Goal: Task Accomplishment & Management: Use online tool/utility

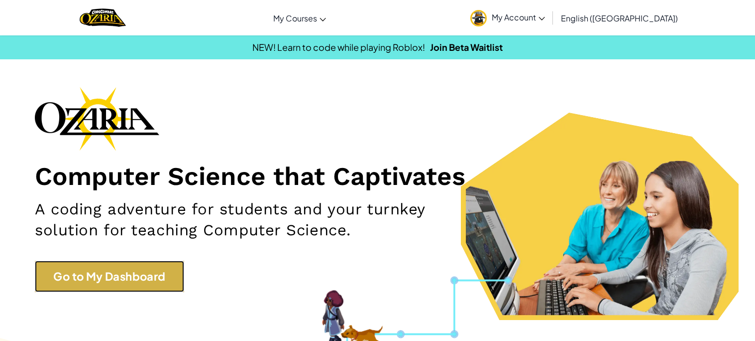
click at [111, 284] on link "Go to My Dashboard" at bounding box center [109, 275] width 149 height 31
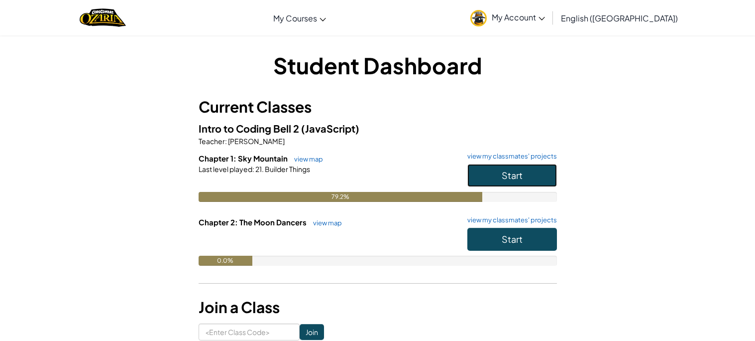
click at [495, 169] on button "Start" at bounding box center [513, 175] width 90 height 23
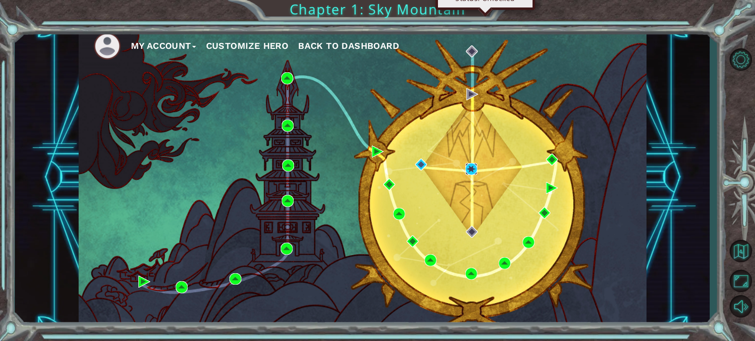
click at [472, 174] on img at bounding box center [472, 169] width 12 height 12
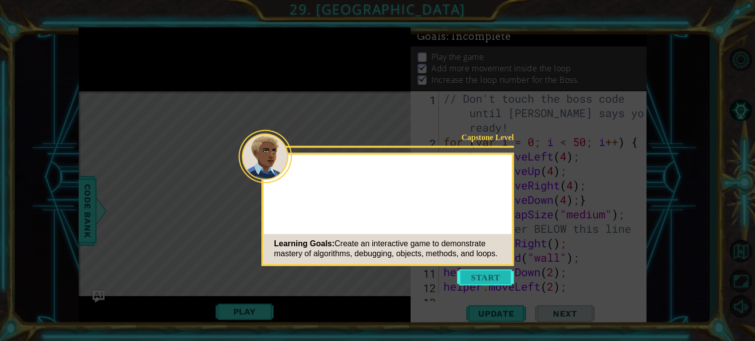
click at [481, 278] on button "Start" at bounding box center [486, 277] width 57 height 16
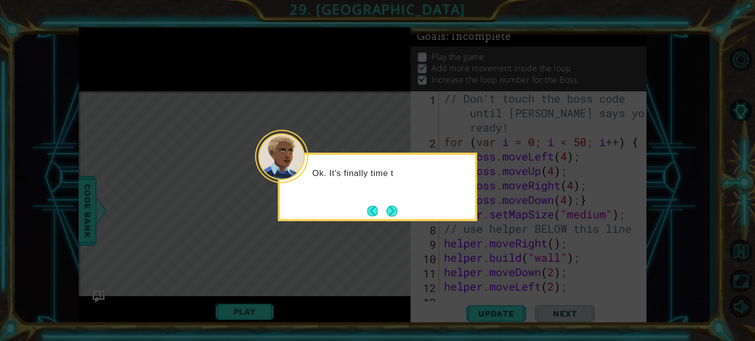
click at [380, 203] on footer at bounding box center [382, 210] width 30 height 15
click at [388, 207] on button "Next" at bounding box center [392, 210] width 11 height 11
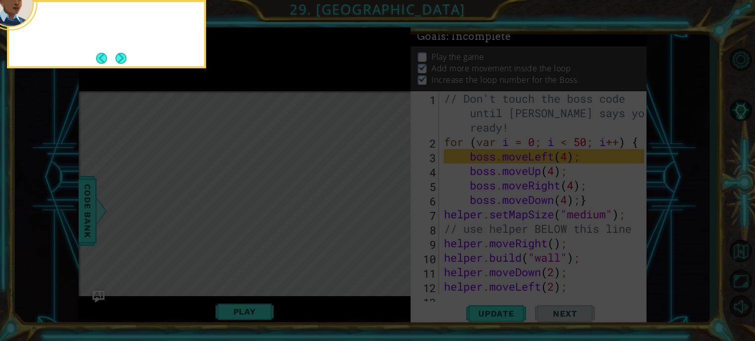
click at [388, 207] on icon at bounding box center [377, 170] width 755 height 341
click at [118, 64] on button "Next" at bounding box center [121, 58] width 11 height 11
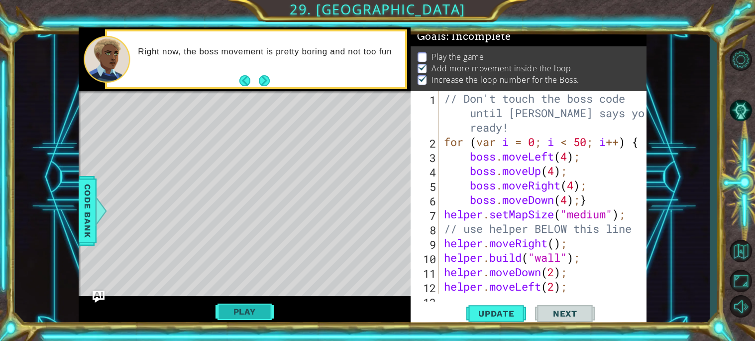
click at [234, 309] on button "Play" at bounding box center [245, 311] width 58 height 19
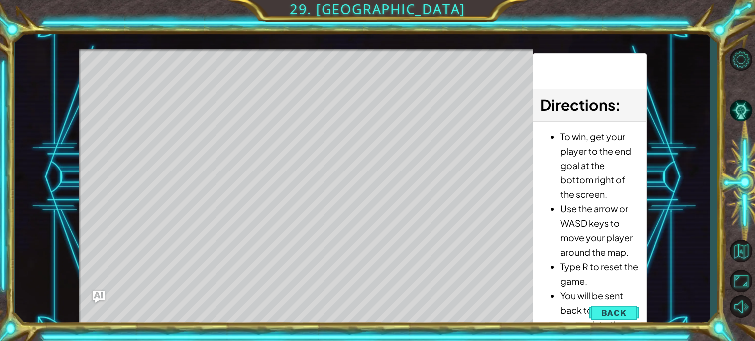
click at [263, 302] on div "Level Map" at bounding box center [309, 195] width 460 height 293
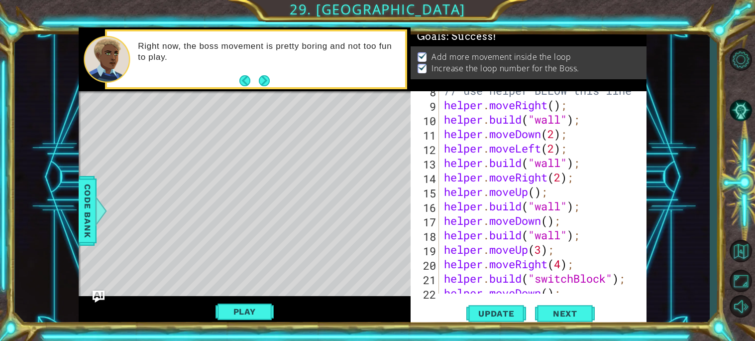
scroll to position [2, 0]
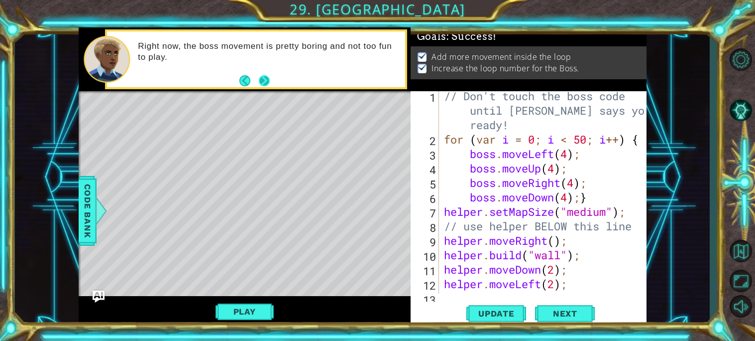
click at [267, 86] on button "Next" at bounding box center [264, 80] width 11 height 11
click at [267, 86] on div "Right now, the boss movement is pretty boring and not too fun to play." at bounding box center [245, 59] width 332 height 64
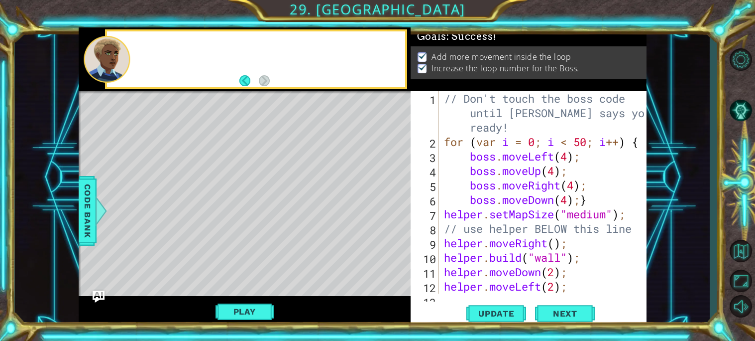
scroll to position [0, 0]
click at [569, 306] on button "Next" at bounding box center [565, 312] width 60 height 23
click at [569, 306] on body "1 ההההההההההההההההההההההההההההההההההההההההההההההההההההההההההההההההההההההההההההה…" at bounding box center [377, 170] width 755 height 341
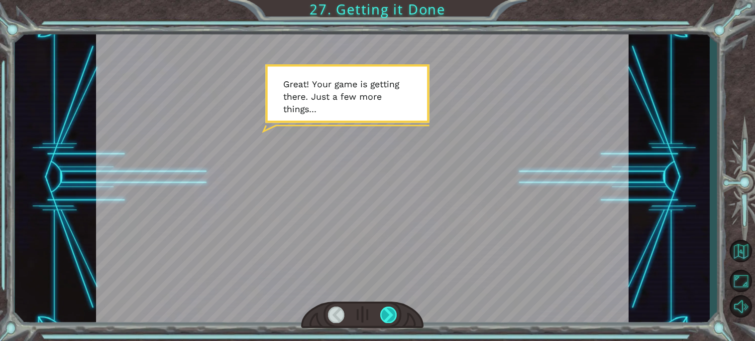
click at [389, 317] on div at bounding box center [388, 314] width 17 height 16
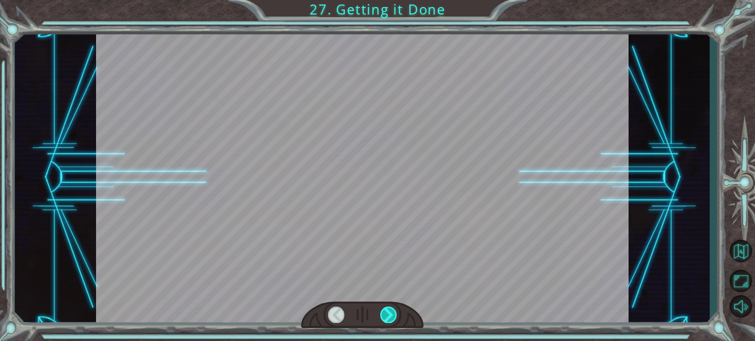
click at [389, 317] on div at bounding box center [388, 314] width 17 height 16
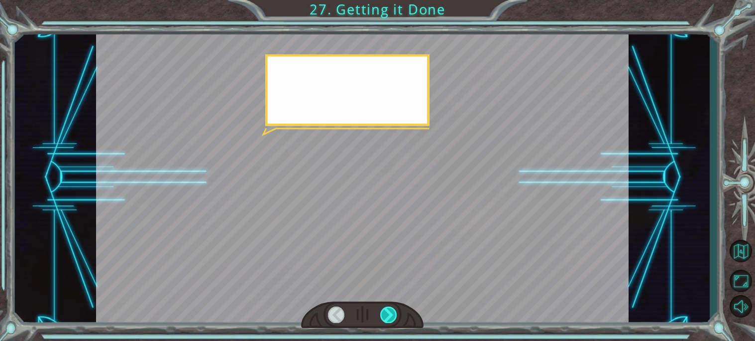
click at [389, 317] on div at bounding box center [388, 314] width 17 height 16
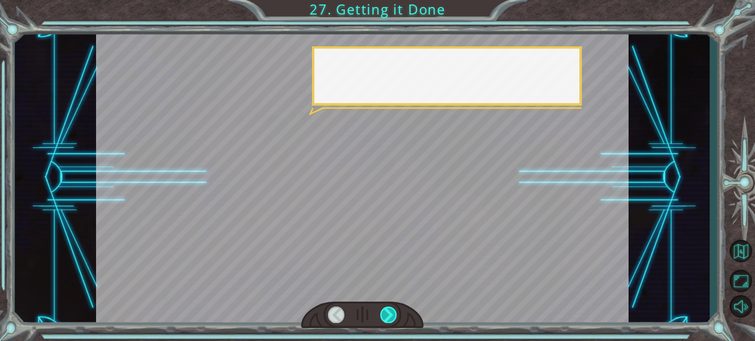
click at [389, 317] on div at bounding box center [388, 314] width 17 height 16
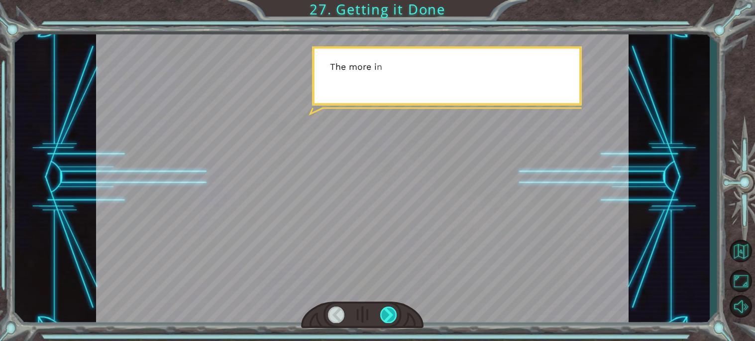
click at [389, 317] on div at bounding box center [388, 314] width 17 height 16
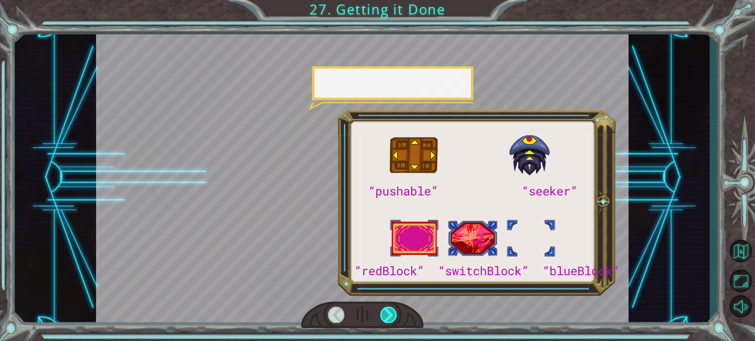
click at [389, 317] on div at bounding box center [388, 314] width 17 height 16
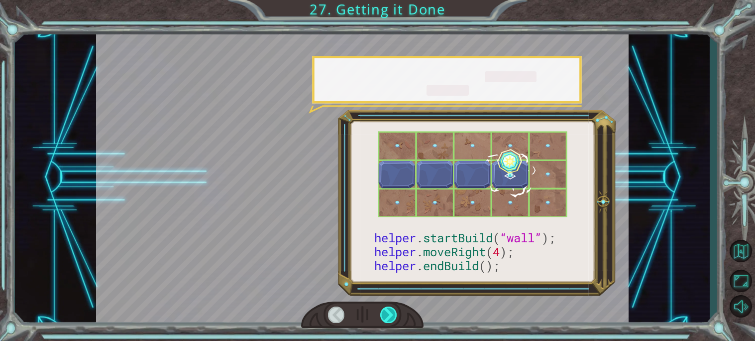
click at [389, 317] on div at bounding box center [388, 314] width 17 height 16
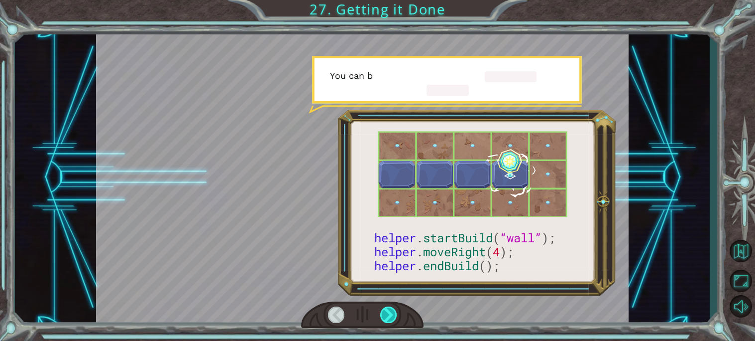
click at [389, 317] on div at bounding box center [388, 314] width 17 height 16
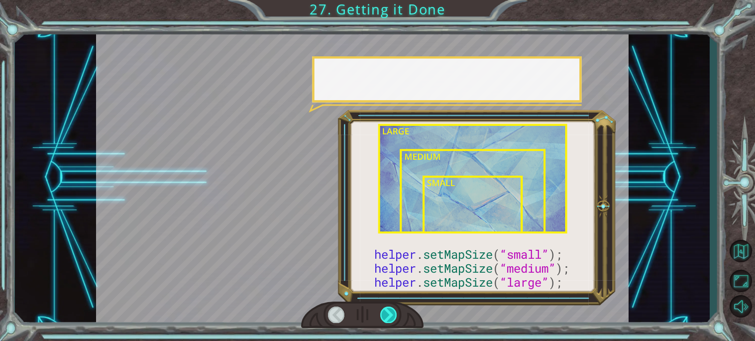
click at [389, 317] on div at bounding box center [388, 314] width 17 height 16
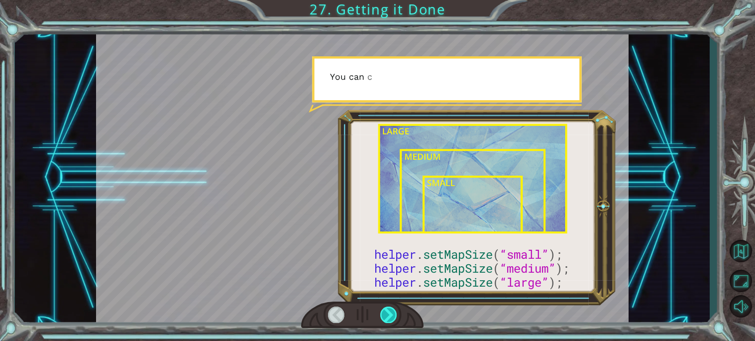
click at [389, 317] on div at bounding box center [388, 314] width 17 height 16
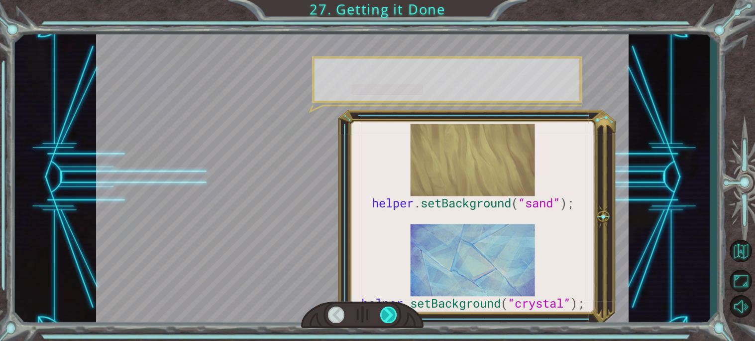
click at [389, 317] on div at bounding box center [388, 314] width 17 height 16
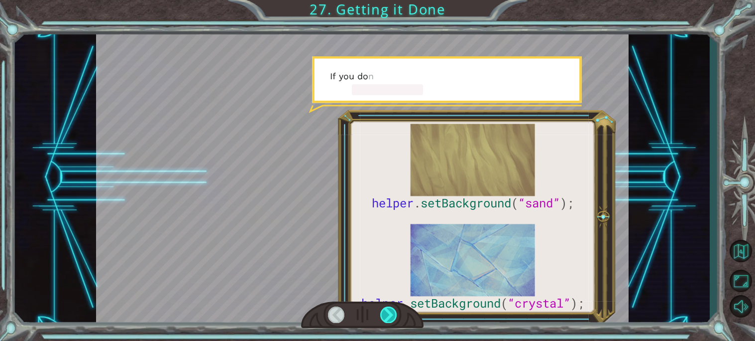
click at [389, 317] on div at bounding box center [388, 314] width 17 height 16
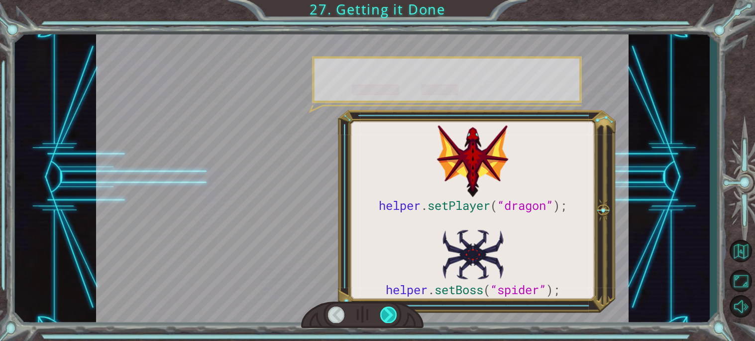
click at [389, 317] on div at bounding box center [388, 314] width 17 height 16
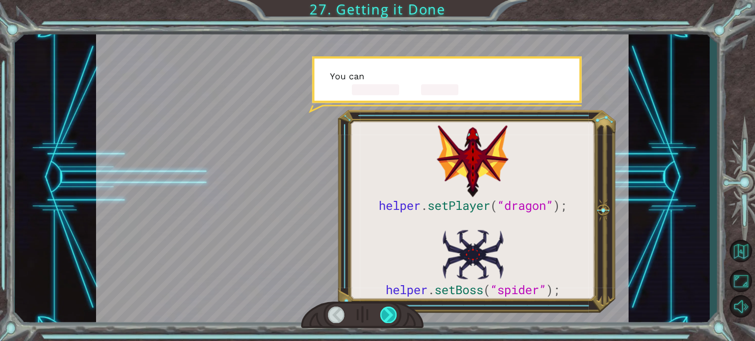
click at [389, 317] on div at bounding box center [388, 314] width 17 height 16
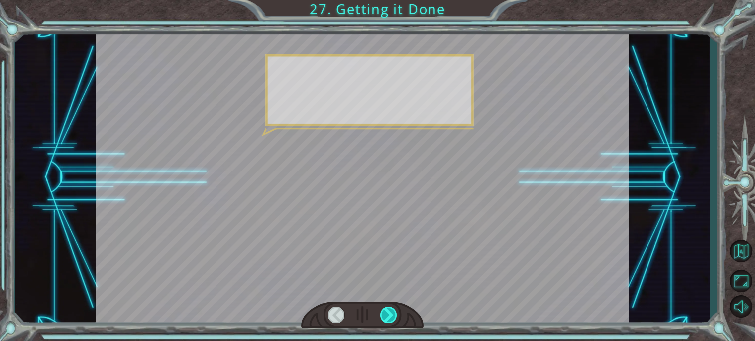
click at [389, 317] on div at bounding box center [388, 314] width 17 height 16
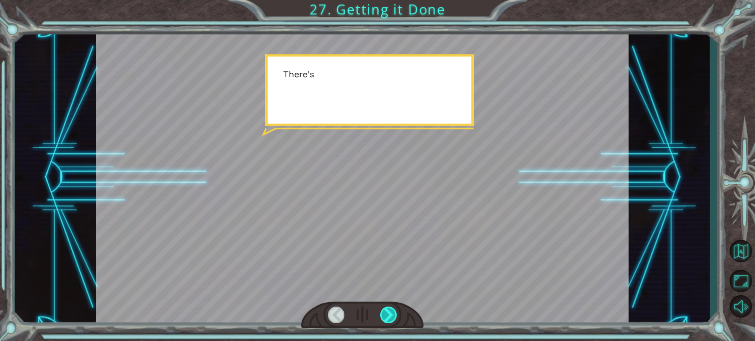
click at [389, 317] on div at bounding box center [388, 314] width 17 height 16
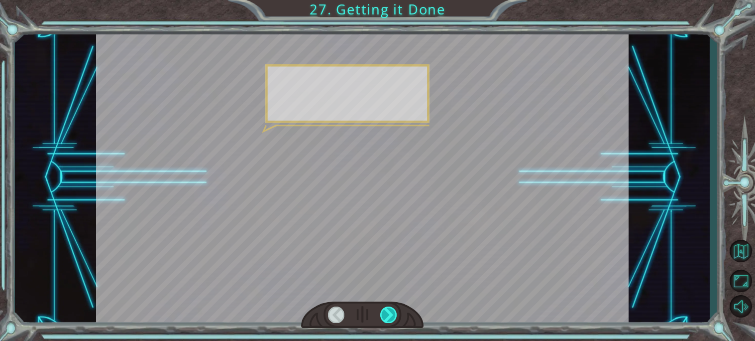
click at [389, 317] on div at bounding box center [388, 314] width 17 height 16
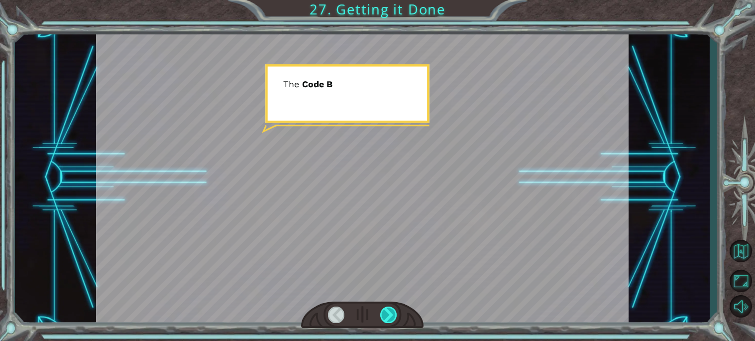
click at [389, 317] on div at bounding box center [388, 314] width 17 height 16
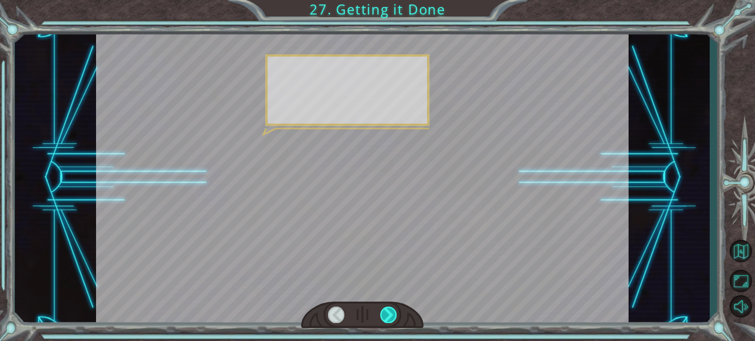
click at [389, 317] on div at bounding box center [388, 314] width 17 height 16
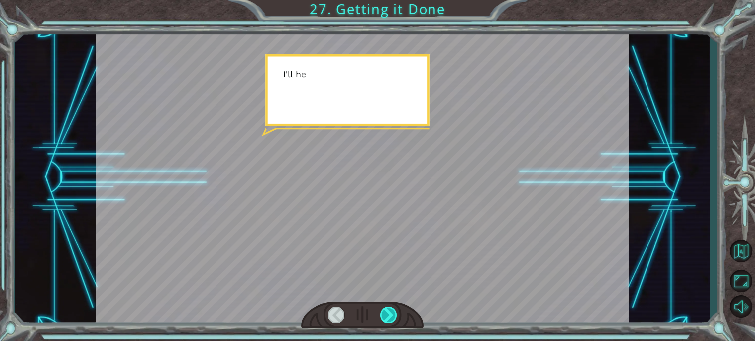
click at [389, 317] on div at bounding box center [388, 314] width 17 height 16
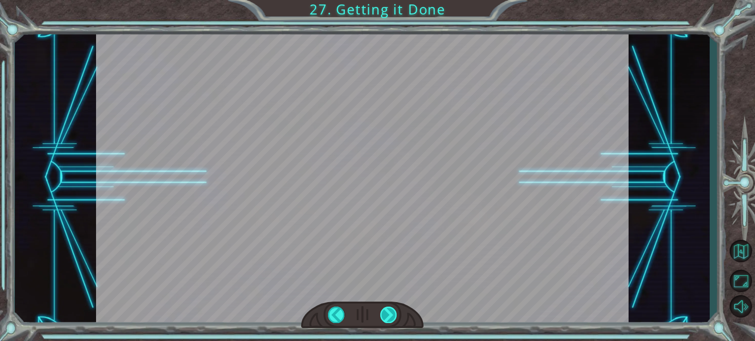
click at [389, 317] on div at bounding box center [388, 314] width 17 height 16
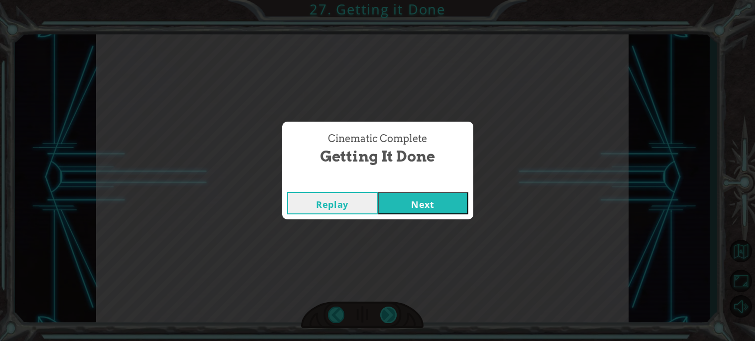
click at [389, 317] on div "Cinematic Complete Getting it Done Replay Next" at bounding box center [377, 170] width 755 height 341
click at [422, 200] on button "Next" at bounding box center [423, 203] width 91 height 22
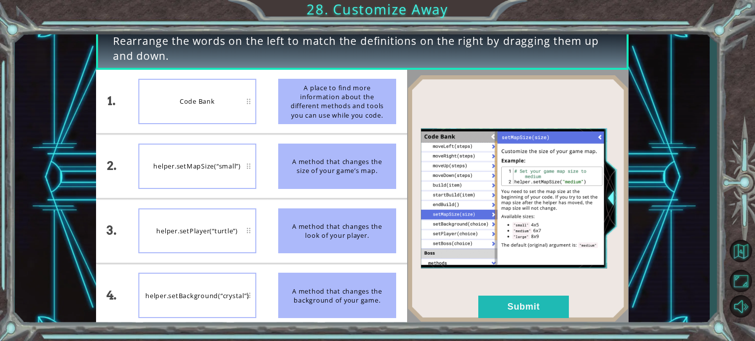
click at [498, 292] on img at bounding box center [518, 198] width 222 height 247
click at [496, 303] on button "Submit" at bounding box center [523, 306] width 91 height 22
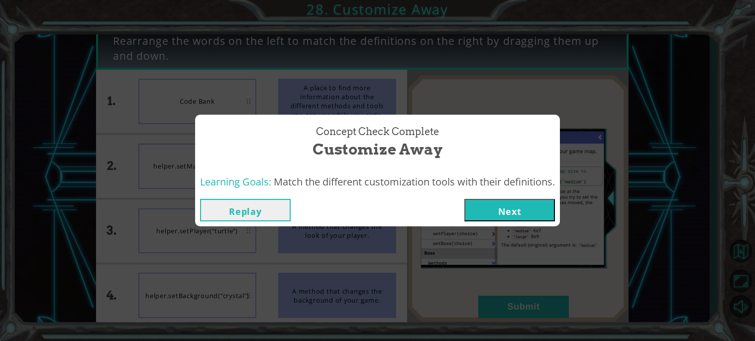
click at [516, 212] on button "Next" at bounding box center [510, 210] width 91 height 22
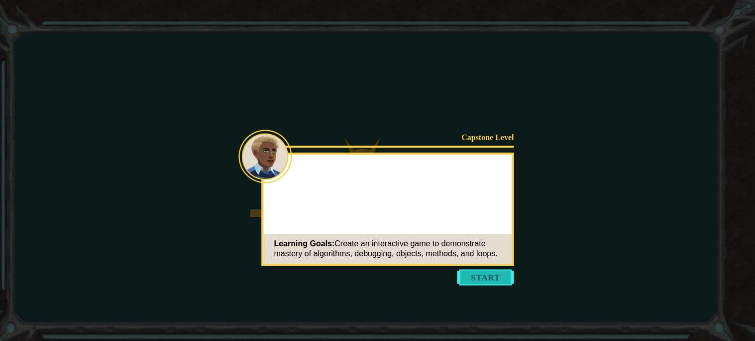
click at [490, 279] on button "Start" at bounding box center [486, 277] width 57 height 16
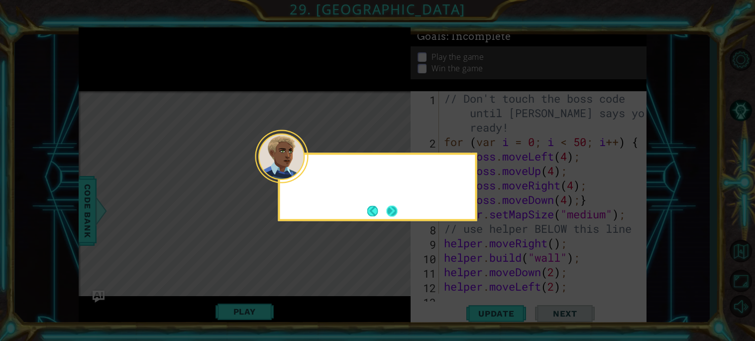
click at [390, 214] on button "Next" at bounding box center [392, 210] width 11 height 11
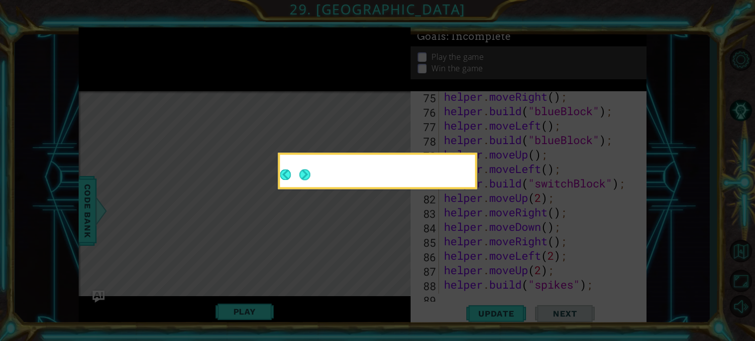
scroll to position [1169, 0]
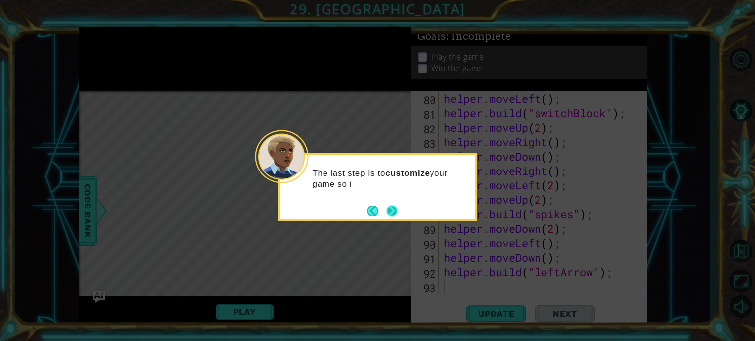
click at [389, 205] on button "Next" at bounding box center [392, 210] width 11 height 11
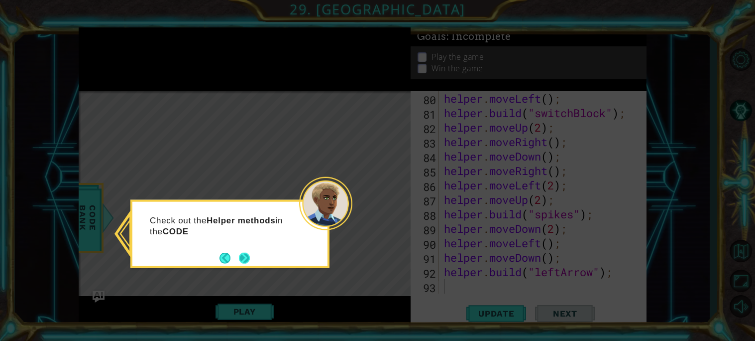
click at [239, 263] on button "Next" at bounding box center [244, 257] width 11 height 11
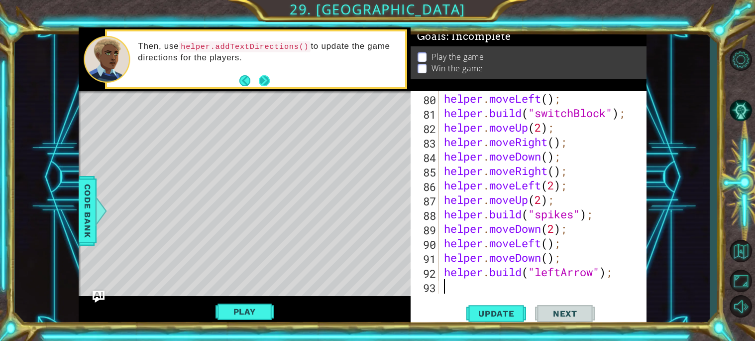
click at [266, 82] on button "Next" at bounding box center [264, 80] width 11 height 11
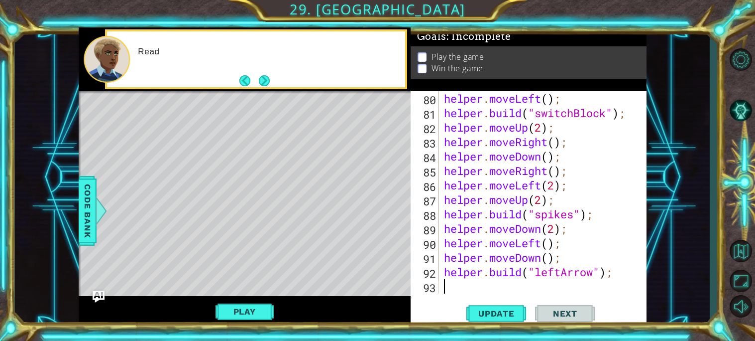
click at [266, 82] on button "Next" at bounding box center [264, 80] width 11 height 11
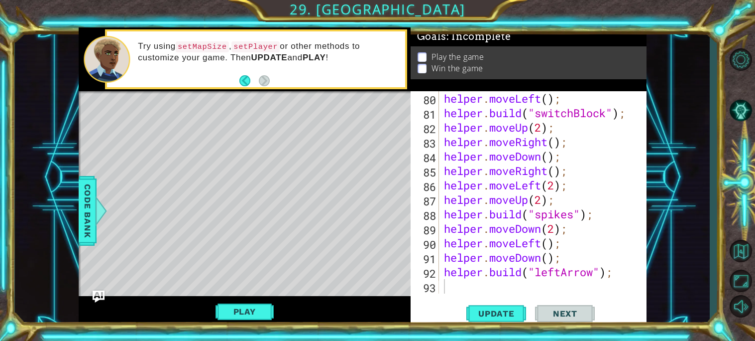
click at [451, 283] on div "helper . moveLeft ( ) ; helper . build ( "switchBlock" ) ; helper . moveUp ( 2 …" at bounding box center [545, 206] width 207 height 231
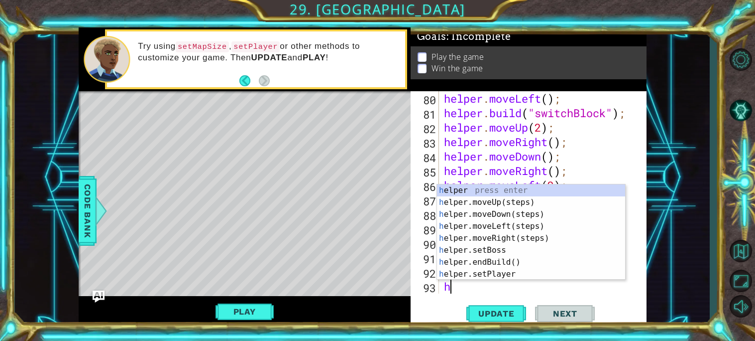
scroll to position [1183, 0]
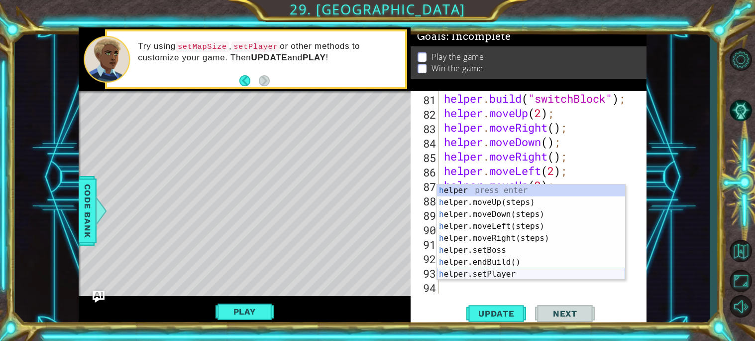
click at [489, 271] on div "h elper press enter h elper.moveUp(steps) press enter h elper.moveDown(steps) p…" at bounding box center [531, 243] width 188 height 119
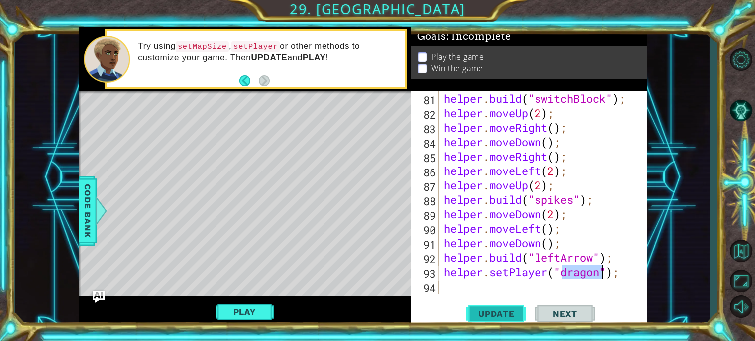
type textarea "helper.setPlayer("dragon");"
click at [486, 315] on span "Update" at bounding box center [497, 313] width 56 height 10
click at [479, 312] on span "Update" at bounding box center [497, 313] width 56 height 10
click at [247, 309] on button "Play" at bounding box center [245, 311] width 58 height 19
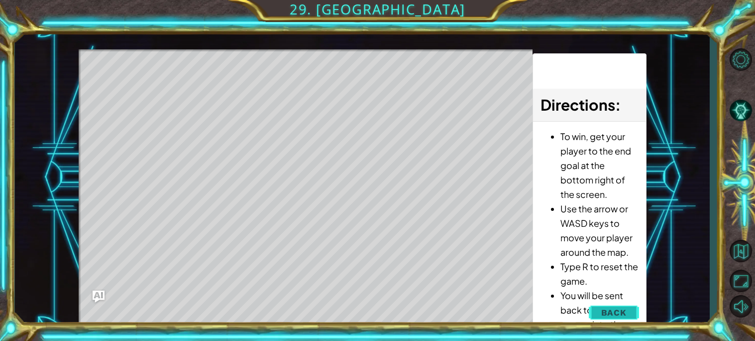
click at [597, 312] on button "Back" at bounding box center [614, 312] width 50 height 20
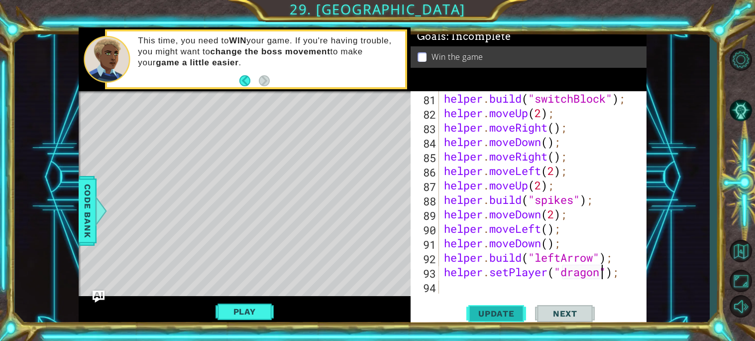
click at [496, 319] on button "Update" at bounding box center [497, 312] width 60 height 23
click at [225, 305] on button "Play" at bounding box center [245, 311] width 58 height 19
